Goal: Transaction & Acquisition: Book appointment/travel/reservation

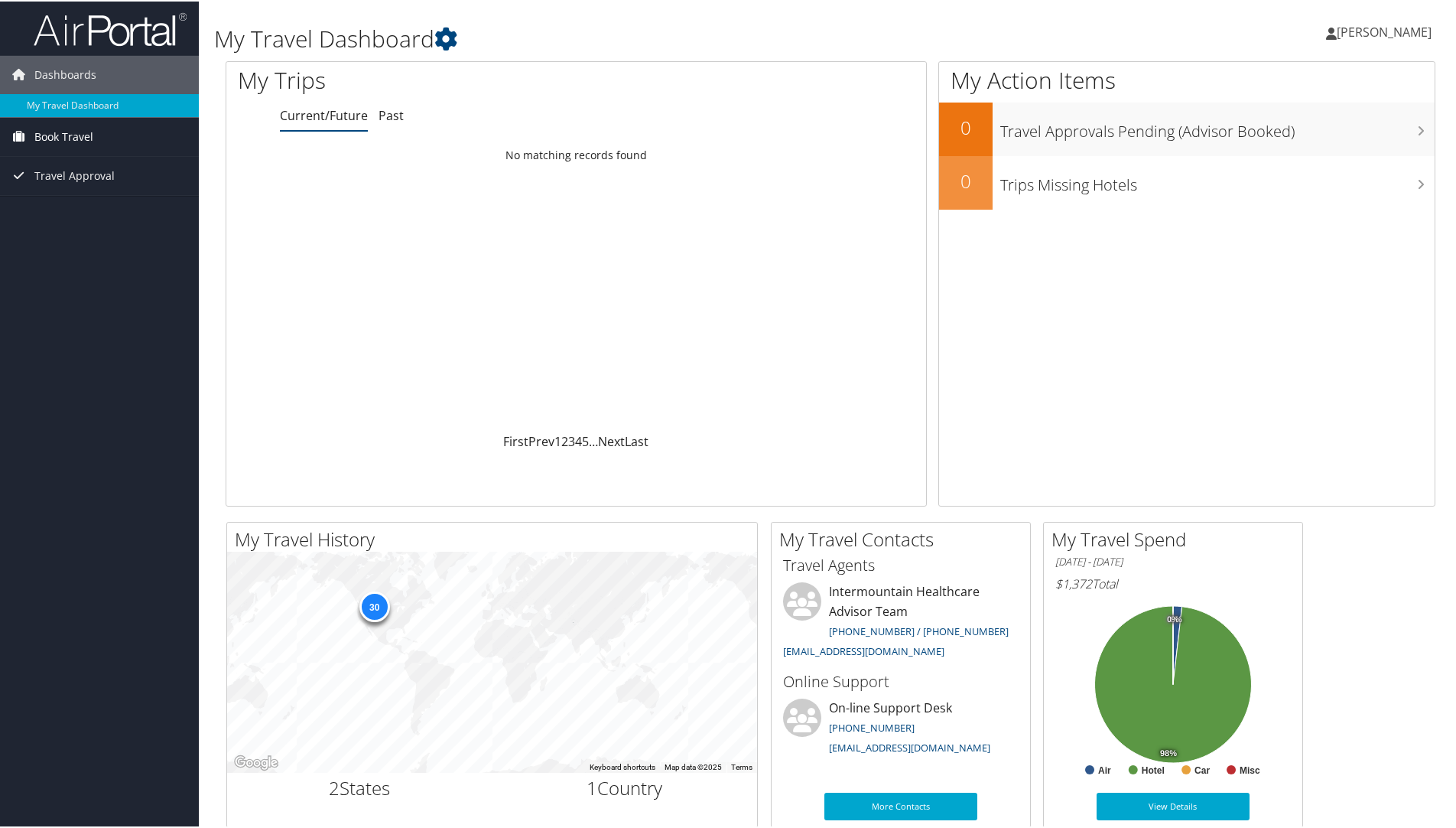
click at [94, 127] on link "Book Travel" at bounding box center [99, 136] width 198 height 39
click at [82, 186] on link "Book/Manage Online Trips" at bounding box center [99, 189] width 198 height 23
click at [370, 612] on div "30" at bounding box center [374, 605] width 31 height 31
click at [40, 186] on link "Book/Manage Online Trips" at bounding box center [99, 189] width 198 height 23
